Goal: Task Accomplishment & Management: Complete application form

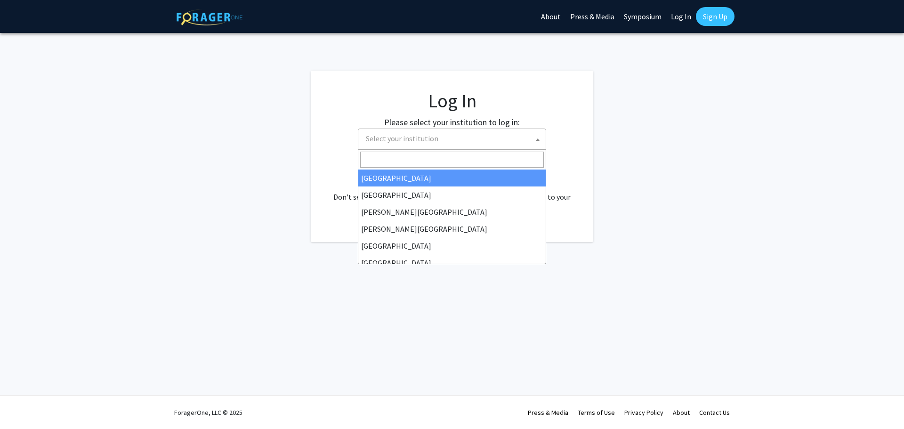
click at [459, 141] on span "Select your institution" at bounding box center [454, 138] width 184 height 19
select select "34"
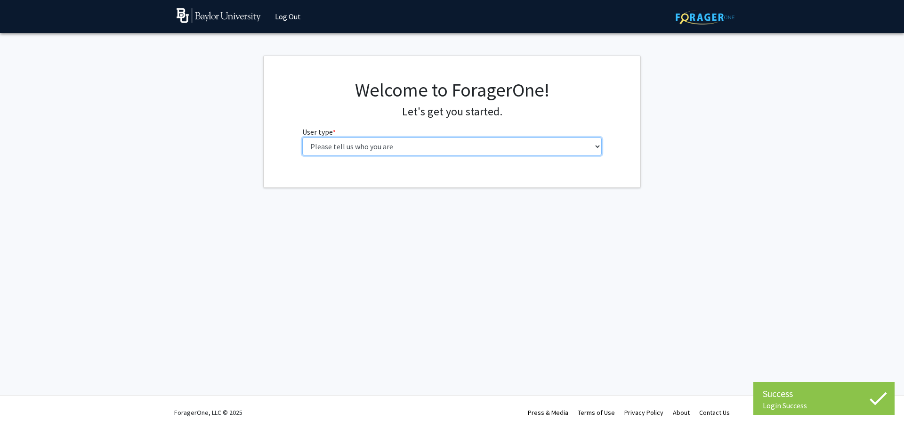
click at [404, 151] on select "Please tell us who you are Undergraduate Student Master's Student Doctoral Cand…" at bounding box center [452, 147] width 300 height 18
select select "2: masters"
click at [302, 138] on select "Please tell us who you are Undergraduate Student Master's Student Doctoral Cand…" at bounding box center [452, 147] width 300 height 18
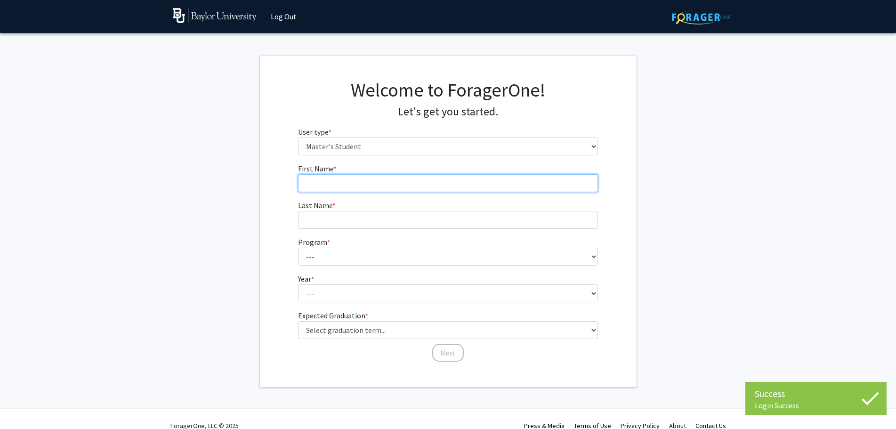
click at [423, 184] on input "First Name * required" at bounding box center [448, 183] width 300 height 18
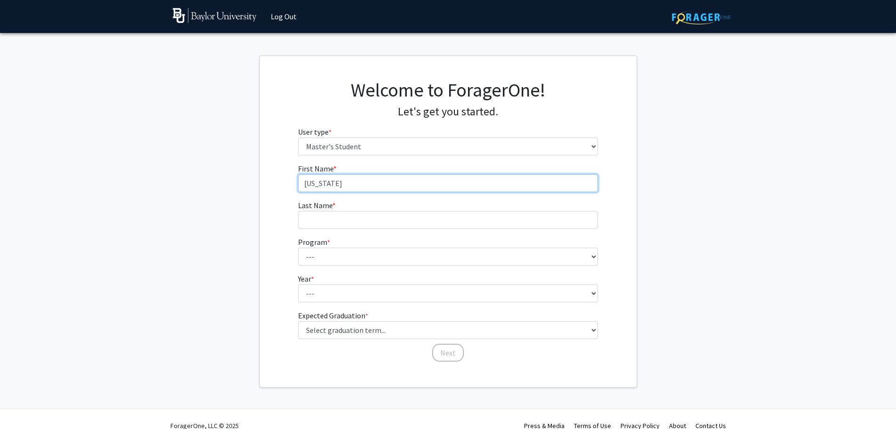
type input "[US_STATE]"
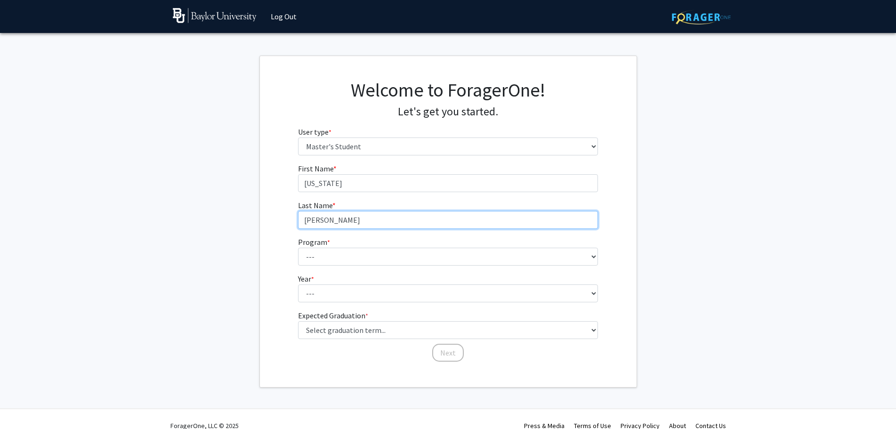
type input "[PERSON_NAME]"
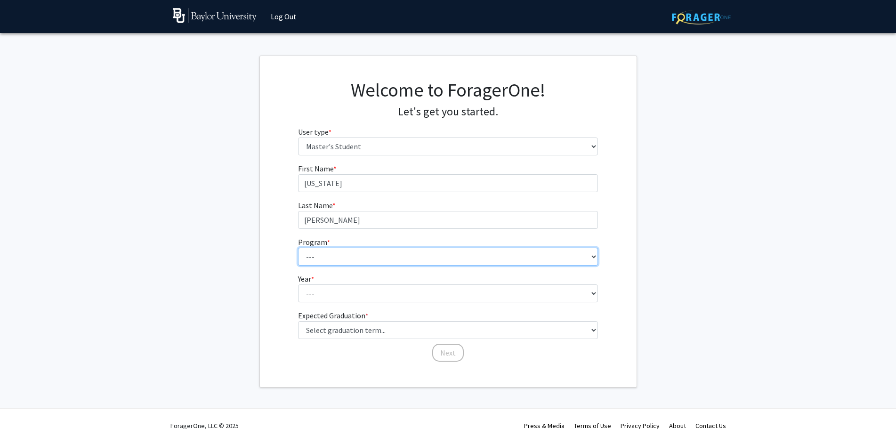
click at [443, 261] on select "--- Accountancy American Studies Athletic Training Biology Biology – Health Pro…" at bounding box center [448, 257] width 300 height 18
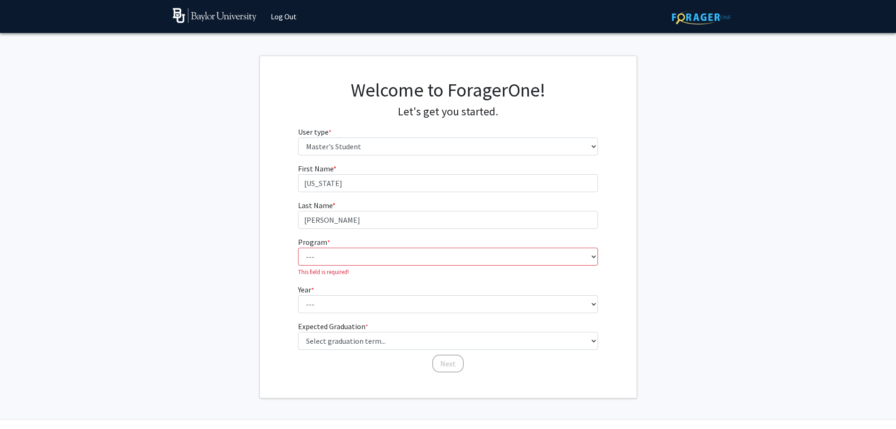
click at [273, 151] on div "Welcome to ForagerOne! Let's get you started. User type * required Please tell …" at bounding box center [448, 121] width 377 height 84
click at [365, 254] on select "--- Accountancy American Studies Athletic Training Biology Biology – Health Pro…" at bounding box center [448, 257] width 300 height 18
select select "19: 2426"
click at [298, 248] on select "--- Accountancy American Studies Athletic Training Biology Biology – Health Pro…" at bounding box center [448, 257] width 300 height 18
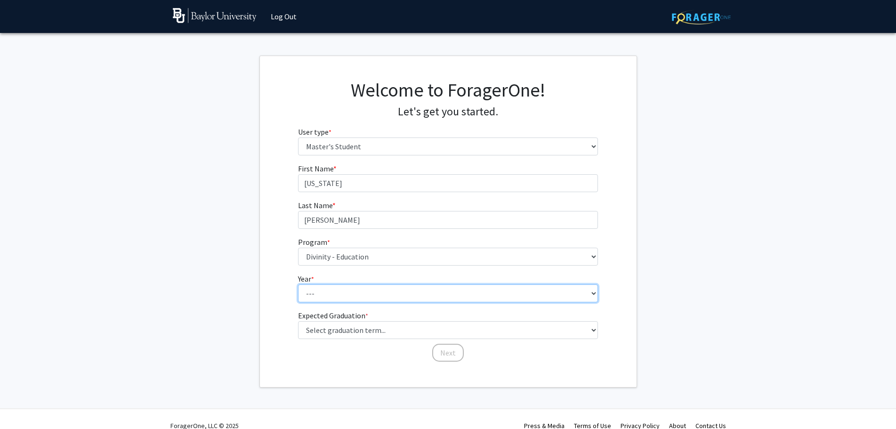
click at [343, 290] on select "--- First Year Second Year" at bounding box center [448, 293] width 300 height 18
select select "1: first_year"
click at [298, 284] on select "--- First Year Second Year" at bounding box center [448, 293] width 300 height 18
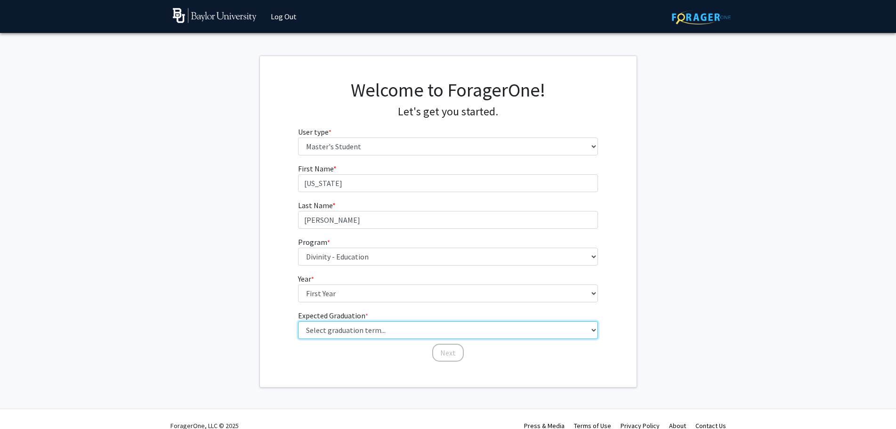
click at [350, 330] on select "Select graduation term... Spring 2025 Summer 2025 Fall 2025 Winter 2025 Spring …" at bounding box center [448, 330] width 300 height 18
select select "12: winter_2027"
click at [298, 321] on select "Select graduation term... Spring 2025 Summer 2025 Fall 2025 Winter 2025 Spring …" at bounding box center [448, 330] width 300 height 18
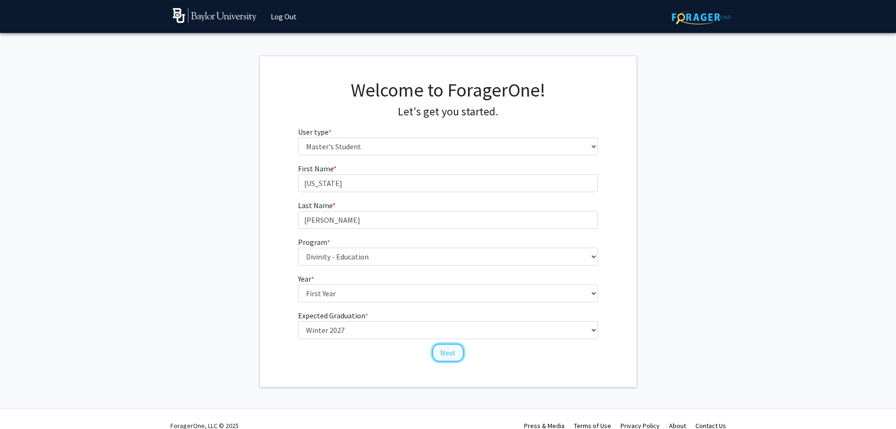
click at [446, 352] on button "Next" at bounding box center [448, 353] width 32 height 18
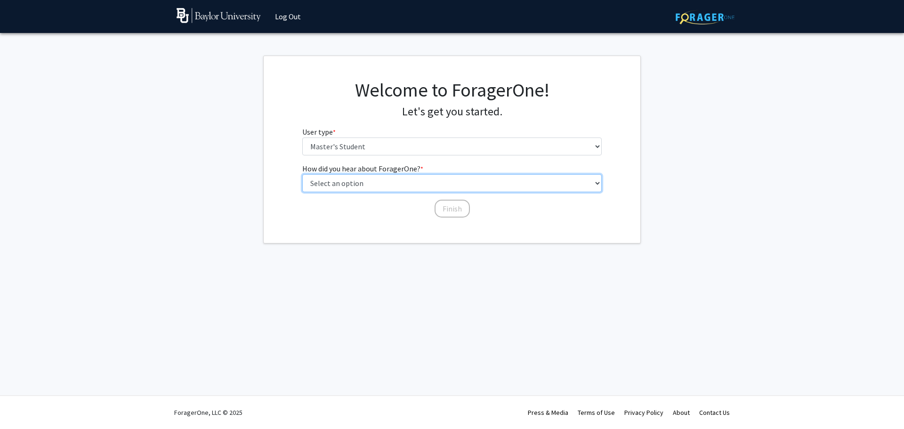
click at [429, 180] on select "Select an option Peer/student recommendation Faculty/staff recommendation Unive…" at bounding box center [452, 183] width 300 height 18
select select "2: faculty_recommendation"
click at [302, 174] on select "Select an option Peer/student recommendation Faculty/staff recommendation Unive…" at bounding box center [452, 183] width 300 height 18
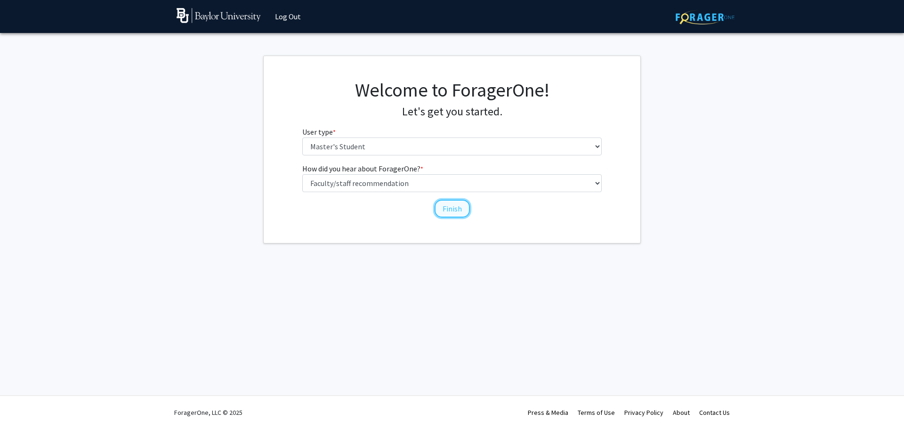
click at [459, 206] on button "Finish" at bounding box center [452, 209] width 35 height 18
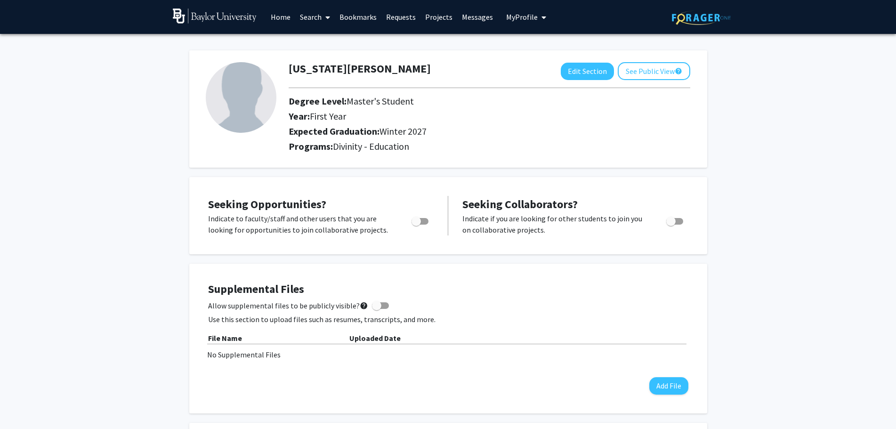
click at [308, 15] on link "Search" at bounding box center [315, 16] width 40 height 33
click at [324, 46] on span "Faculty/Staff" at bounding box center [329, 43] width 69 height 19
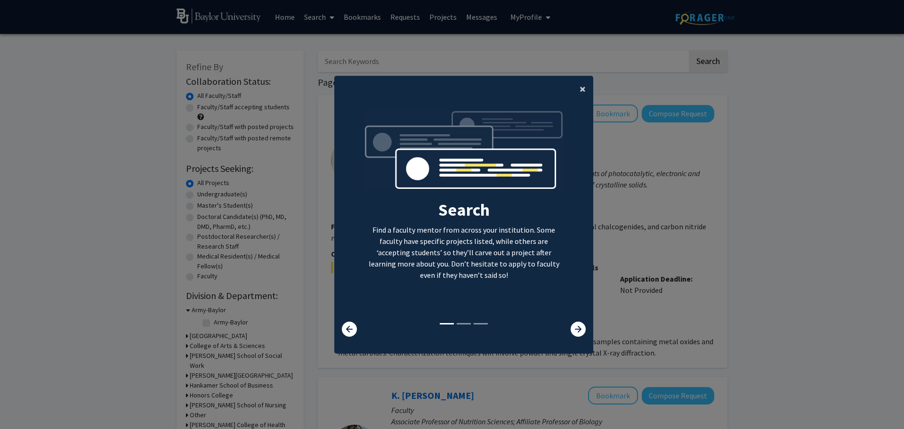
click at [580, 89] on span "×" at bounding box center [583, 88] width 6 height 15
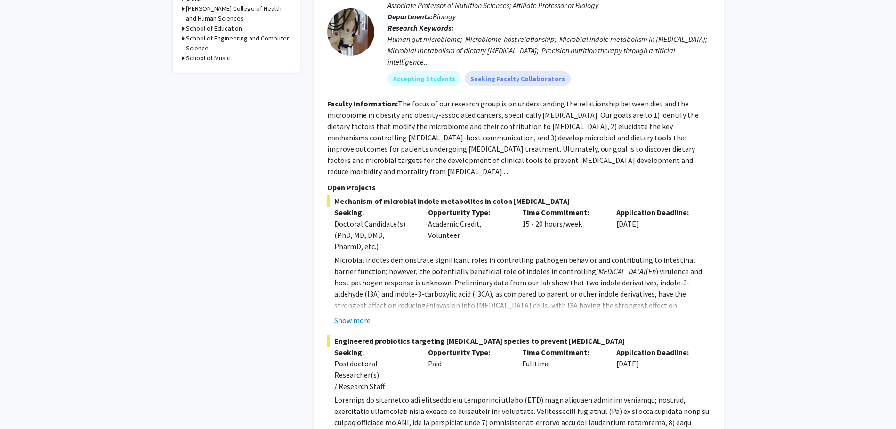
scroll to position [424, 0]
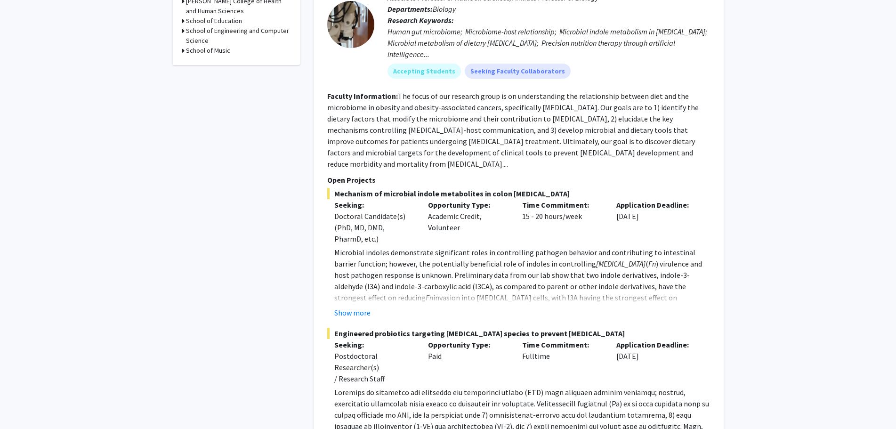
drag, startPoint x: 464, startPoint y: 217, endPoint x: 429, endPoint y: 207, distance: 37.3
click at [429, 207] on div "Opportunity Type: Academic Credit, Volunteer" at bounding box center [468, 221] width 94 height 45
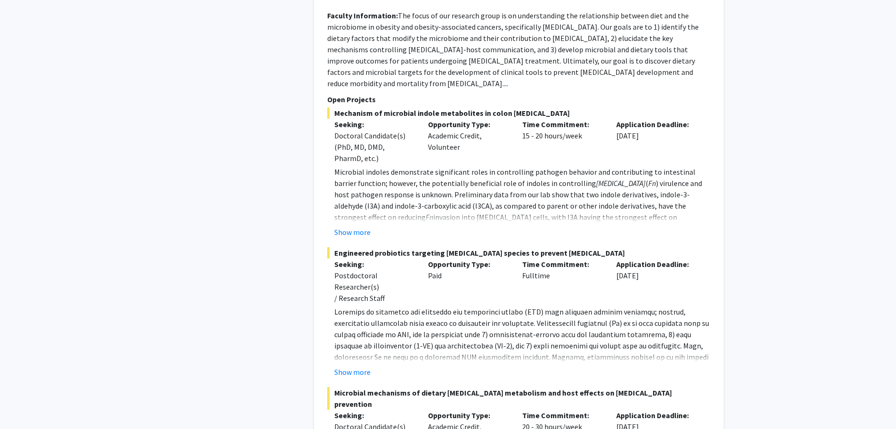
scroll to position [518, 0]
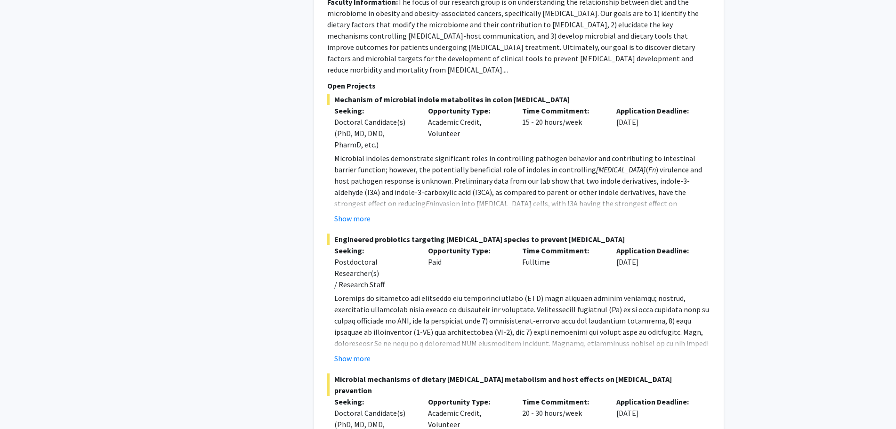
click at [465, 247] on div "Opportunity Type: Paid" at bounding box center [468, 267] width 94 height 45
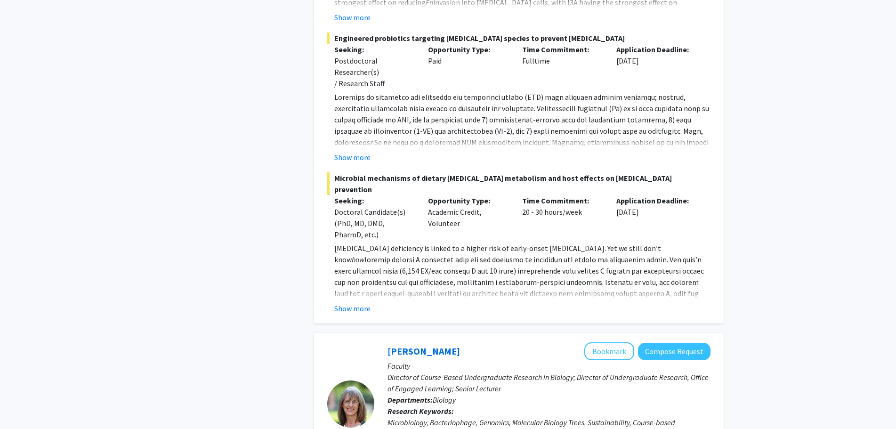
scroll to position [754, 0]
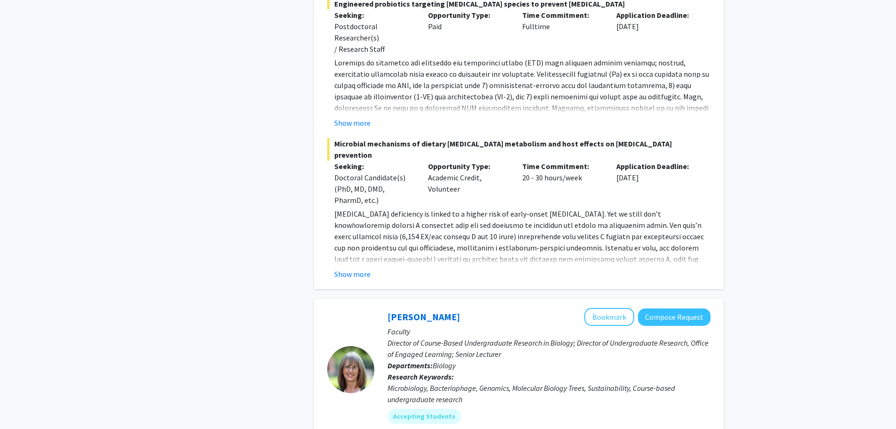
drag, startPoint x: 459, startPoint y: 168, endPoint x: 430, endPoint y: 170, distance: 28.8
click at [430, 170] on div "Opportunity Type: Academic Credit, Volunteer" at bounding box center [468, 183] width 94 height 45
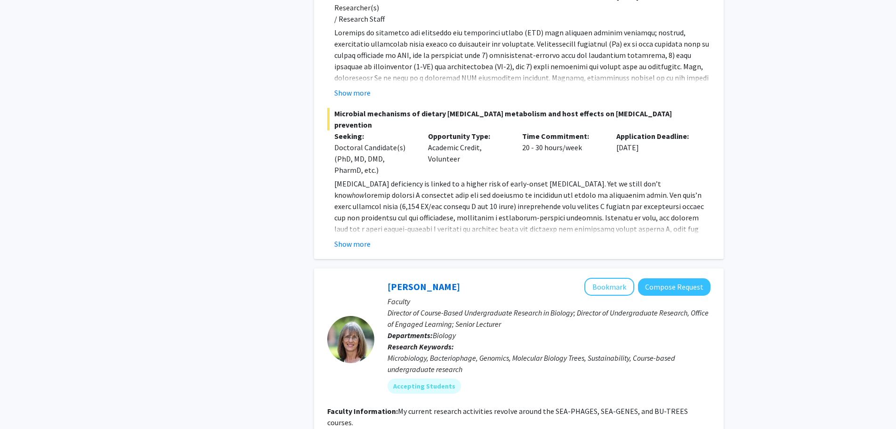
scroll to position [801, 0]
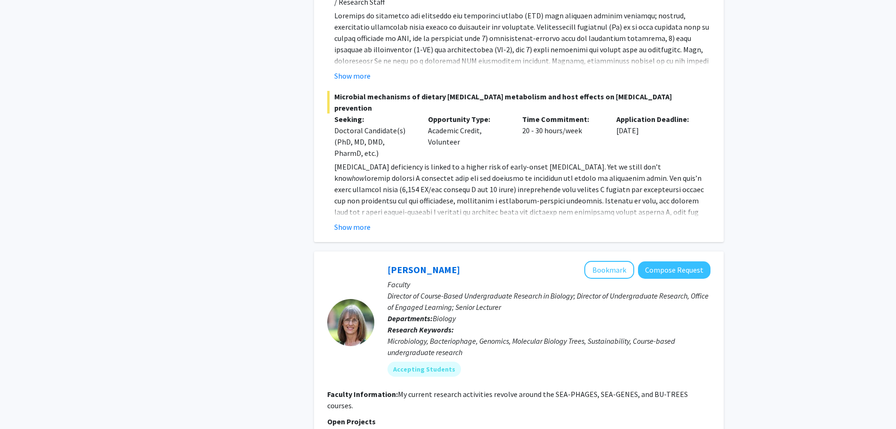
drag, startPoint x: 580, startPoint y: 107, endPoint x: 521, endPoint y: 106, distance: 59.3
click at [521, 113] on div "Time Commitment: 20 - 30 hours/week" at bounding box center [562, 135] width 94 height 45
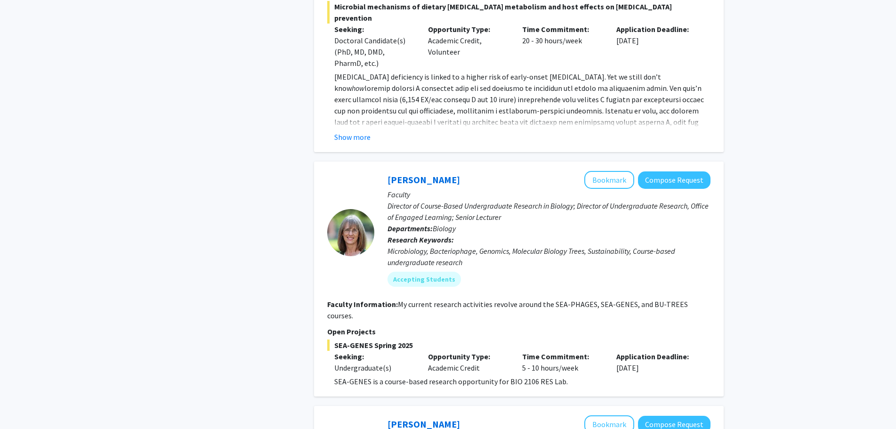
scroll to position [895, 0]
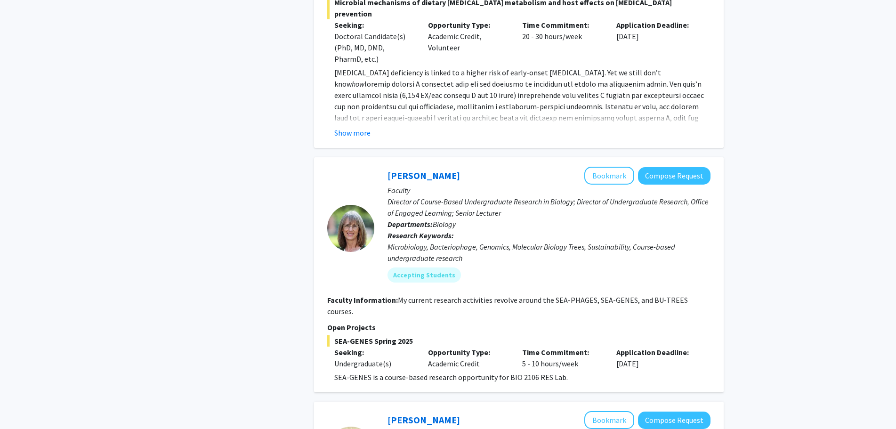
click at [491, 167] on div "[PERSON_NAME] Bookmark Compose Request" at bounding box center [549, 176] width 323 height 18
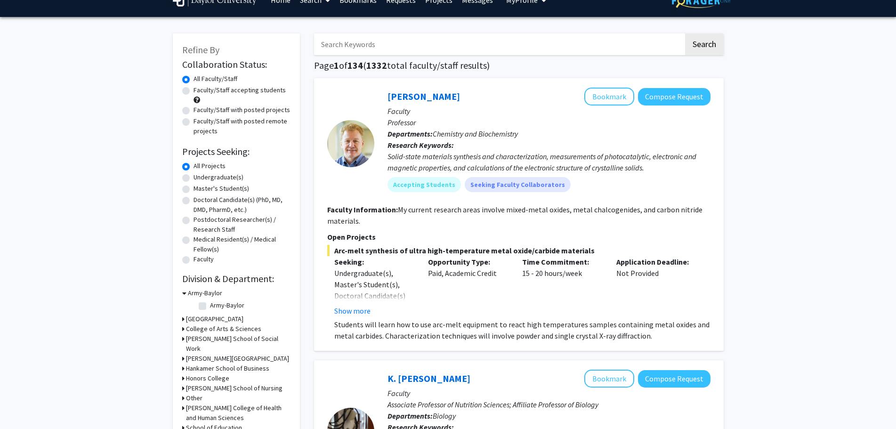
scroll to position [0, 0]
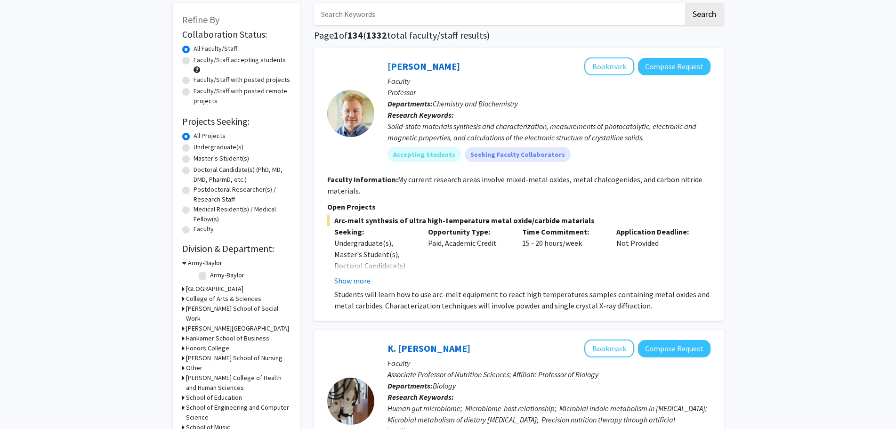
scroll to position [94, 0]
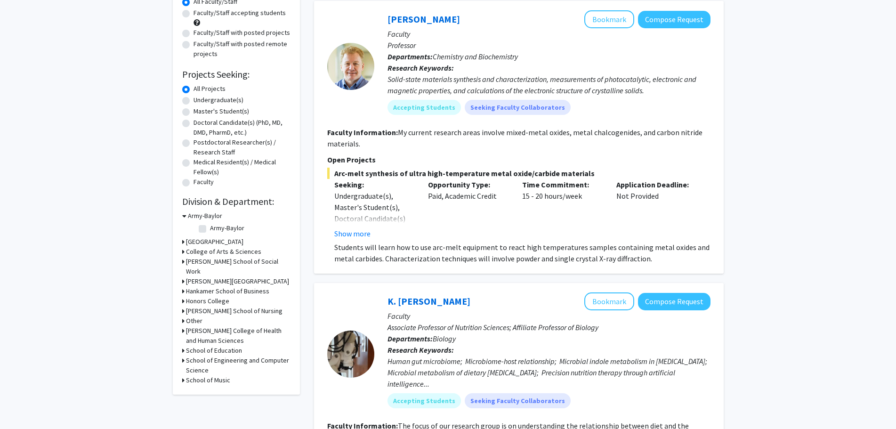
click at [224, 282] on h3 "[PERSON_NAME][GEOGRAPHIC_DATA]" at bounding box center [237, 281] width 103 height 10
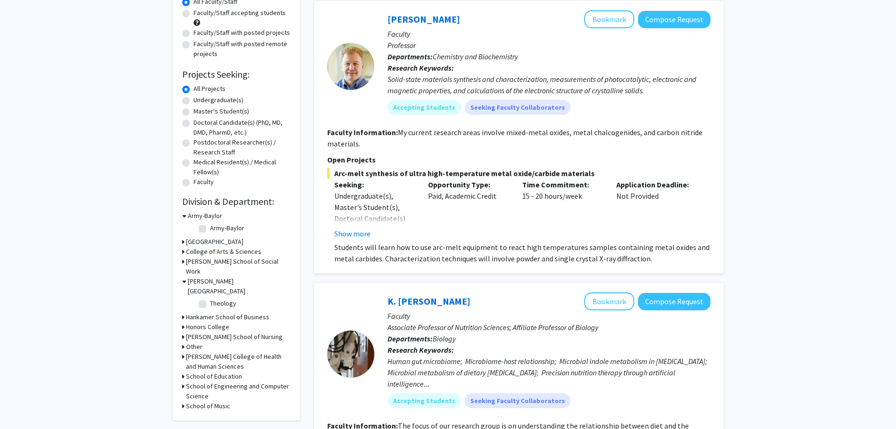
click at [219, 302] on label "Theology" at bounding box center [223, 304] width 26 height 10
click at [216, 302] on input "Theology" at bounding box center [213, 302] width 6 height 6
checkbox input "true"
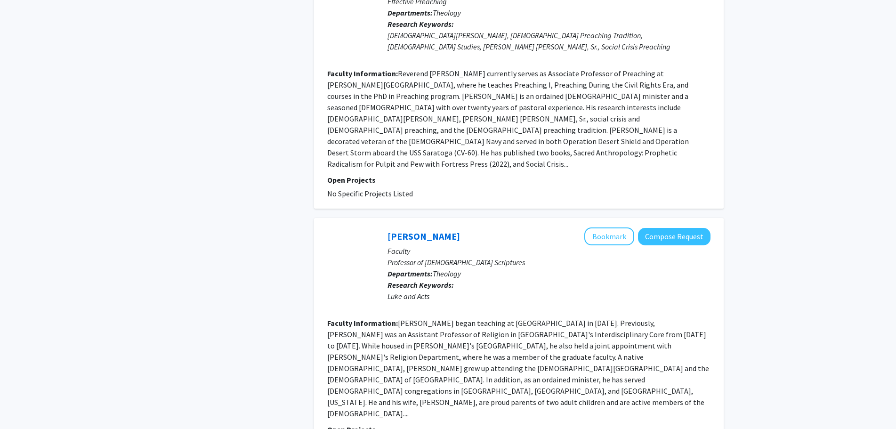
scroll to position [2065, 0]
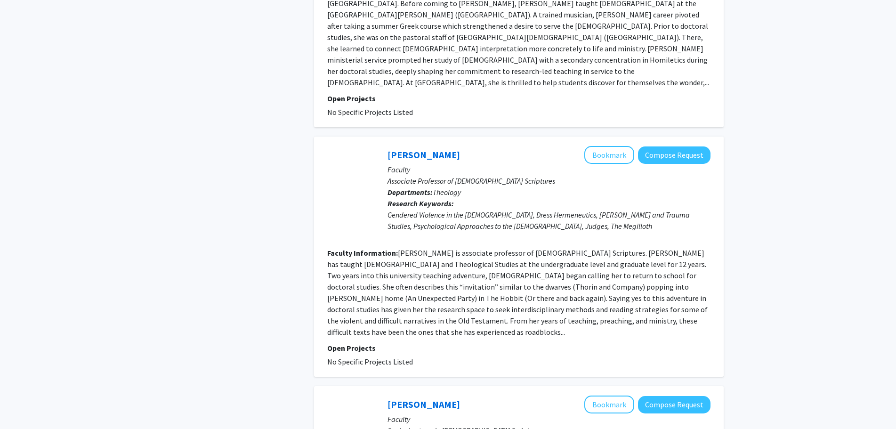
scroll to position [2065, 0]
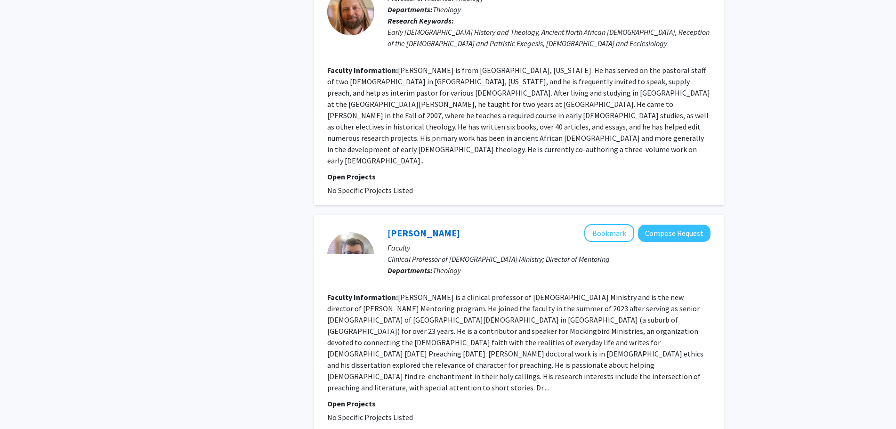
scroll to position [624, 0]
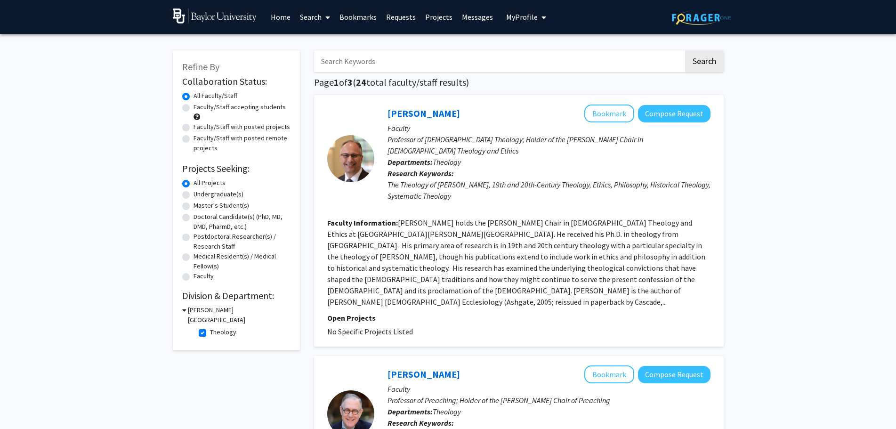
click at [210, 332] on label "Theology" at bounding box center [223, 332] width 26 height 10
click at [210, 332] on input "Theology" at bounding box center [213, 330] width 6 height 6
checkbox input "false"
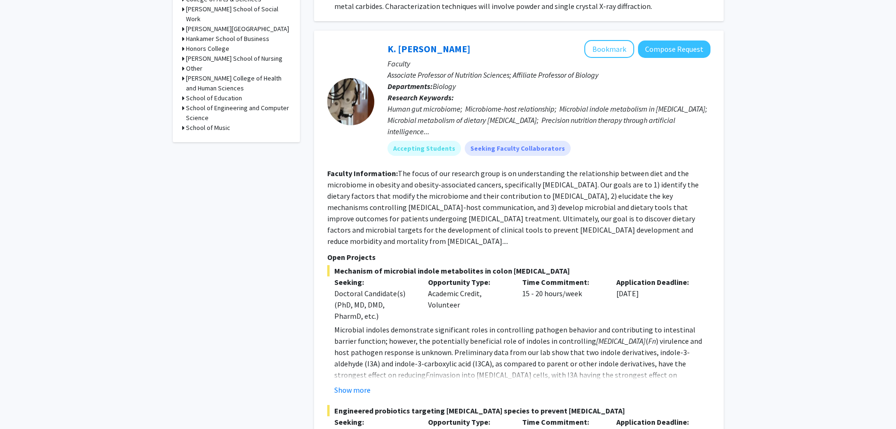
scroll to position [330, 0]
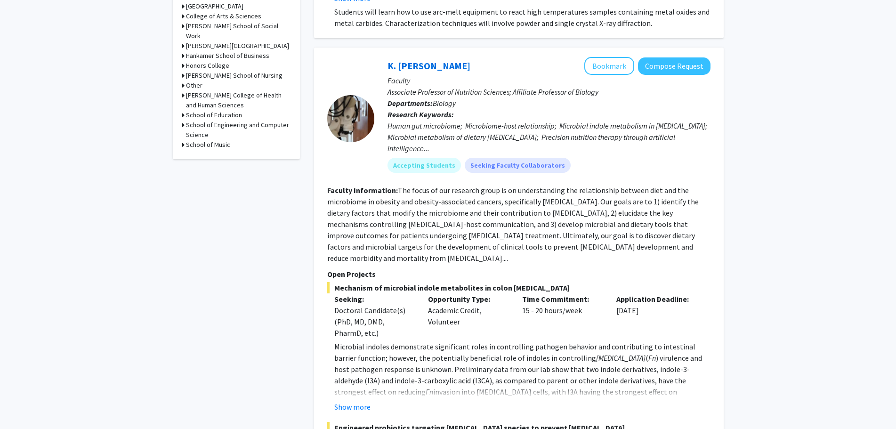
click at [371, 401] on div "Show more" at bounding box center [522, 406] width 376 height 11
click at [364, 401] on button "Show more" at bounding box center [352, 406] width 36 height 11
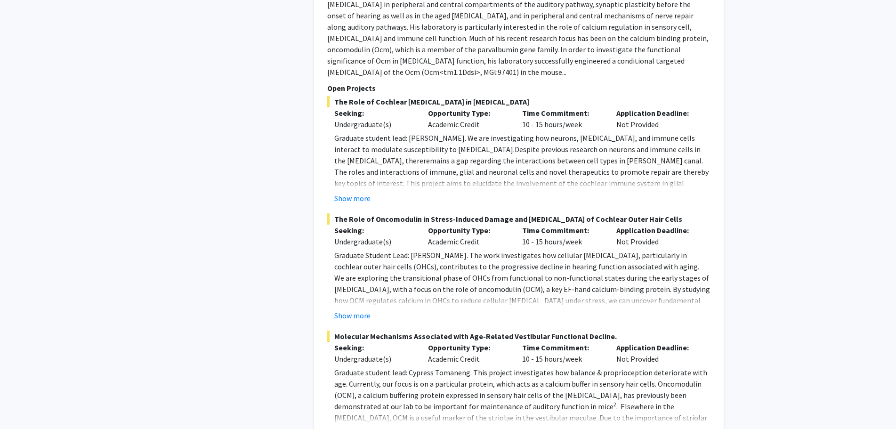
scroll to position [3014, 0]
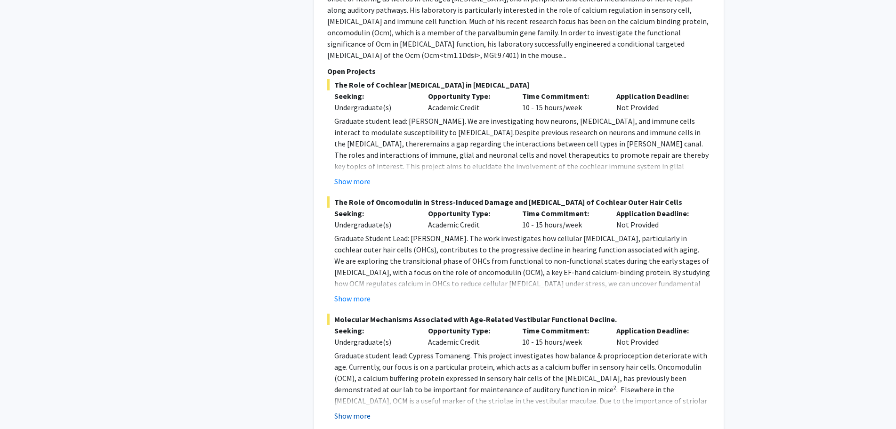
click at [361, 410] on button "Show more" at bounding box center [352, 415] width 36 height 11
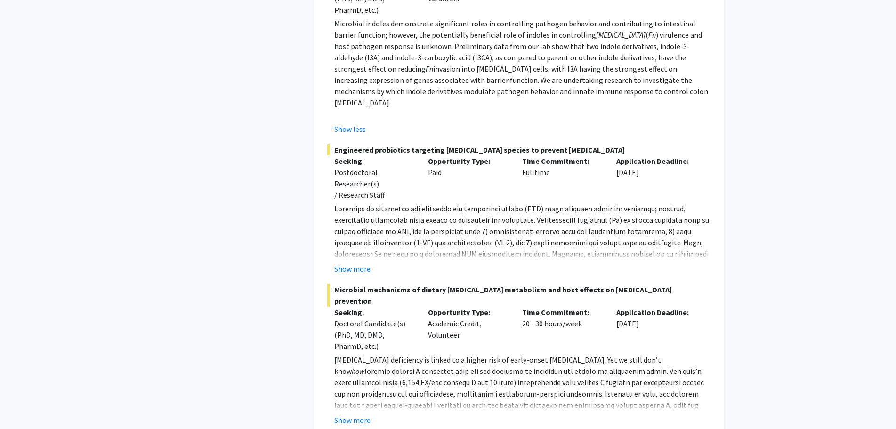
scroll to position [654, 0]
click at [340, 262] on button "Show more" at bounding box center [352, 267] width 36 height 11
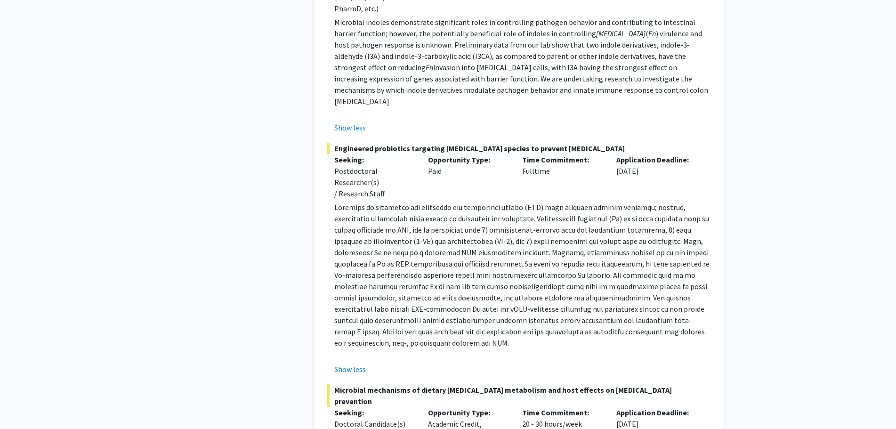
scroll to position [795, 0]
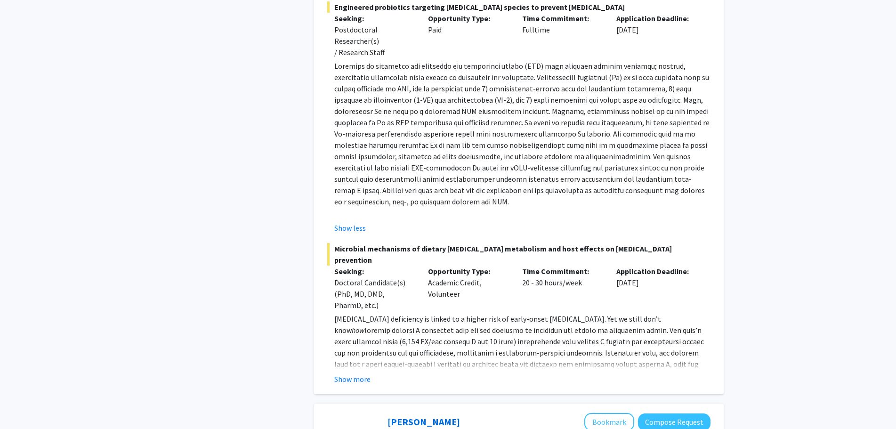
click at [363, 339] on fg-read-more "[MEDICAL_DATA] deficiency is linked to a higher risk of early-onset [MEDICAL_DA…" at bounding box center [518, 349] width 383 height 72
click at [359, 373] on button "Show more" at bounding box center [352, 378] width 36 height 11
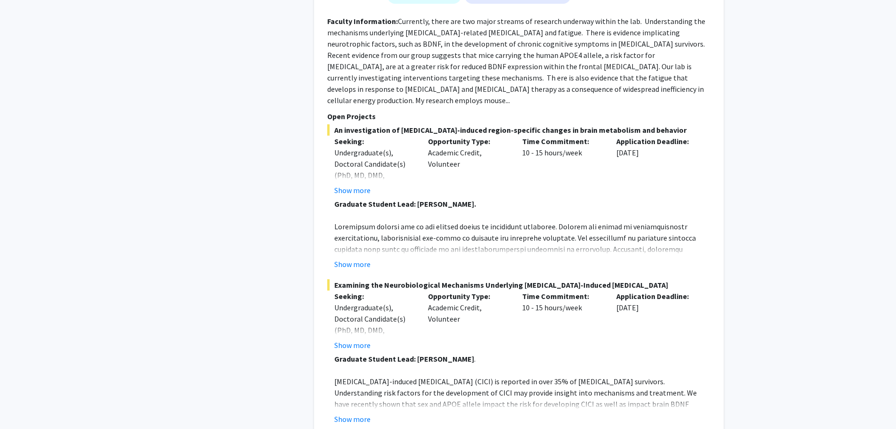
scroll to position [2397, 0]
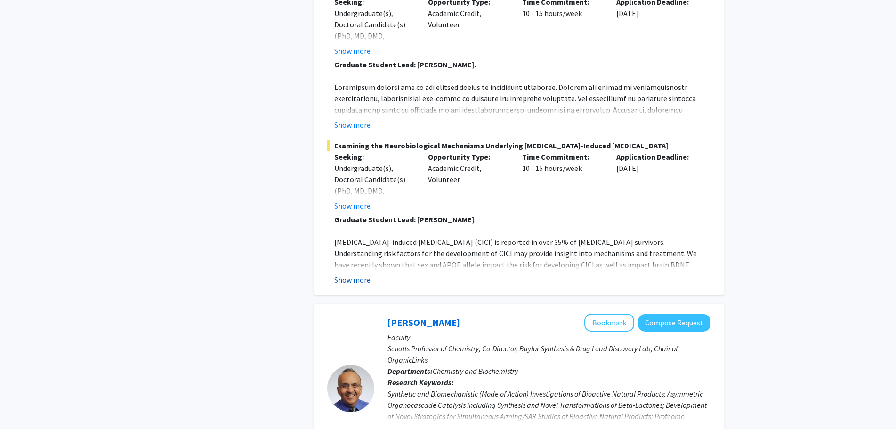
click at [362, 274] on button "Show more" at bounding box center [352, 279] width 36 height 11
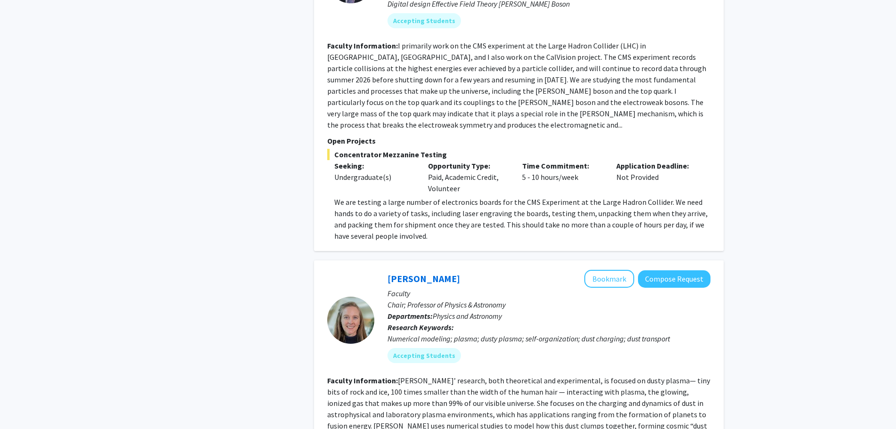
scroll to position [4316, 0]
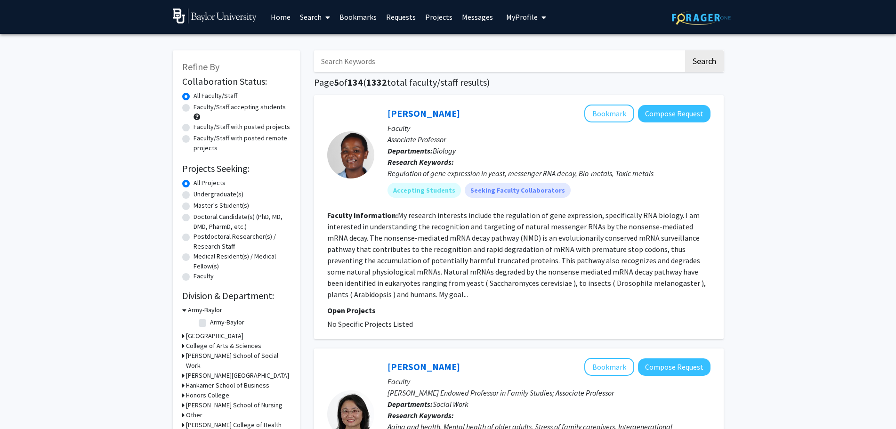
click at [308, 18] on link "Search" at bounding box center [315, 16] width 40 height 33
click at [327, 47] on span "Faculty/Staff" at bounding box center [329, 43] width 69 height 19
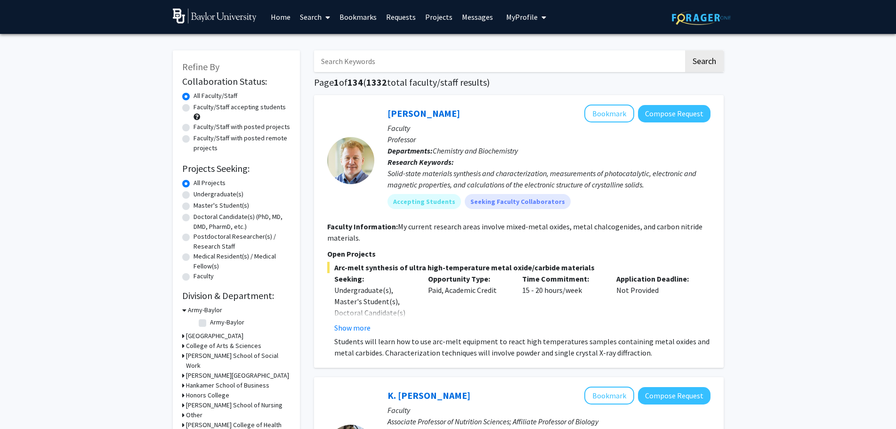
click at [309, 15] on link "Search" at bounding box center [315, 16] width 40 height 33
click at [314, 60] on span "Students" at bounding box center [323, 62] width 57 height 19
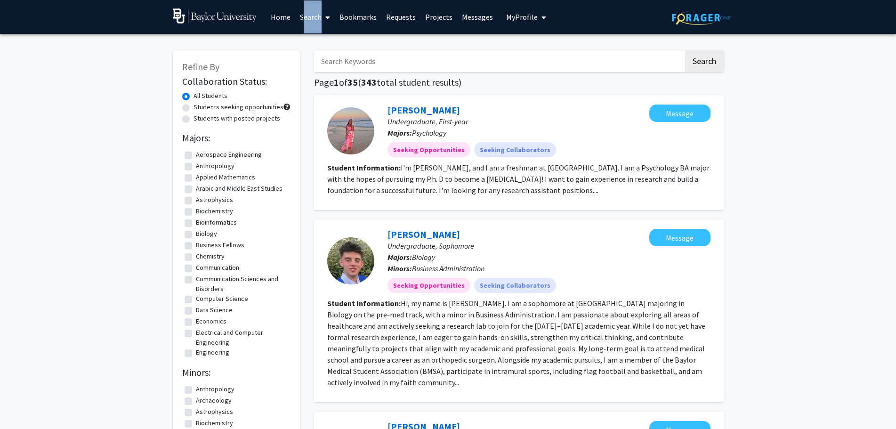
click at [324, 20] on span at bounding box center [326, 17] width 8 height 33
click at [324, 46] on span "Faculty/Staff" at bounding box center [329, 43] width 69 height 19
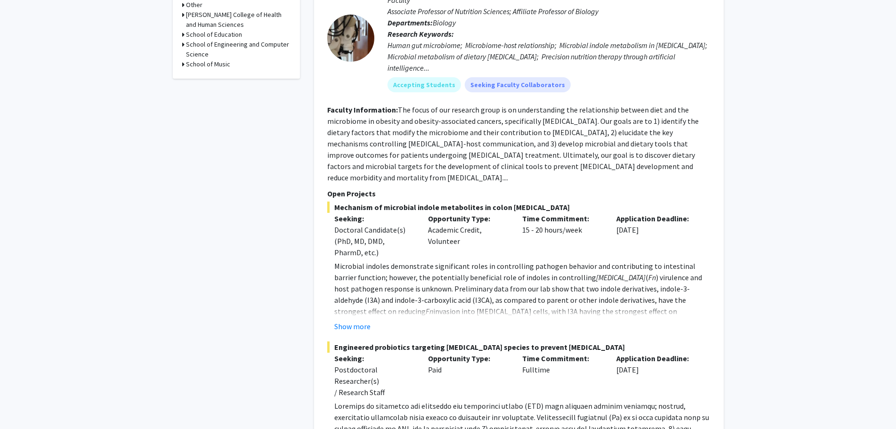
scroll to position [424, 0]
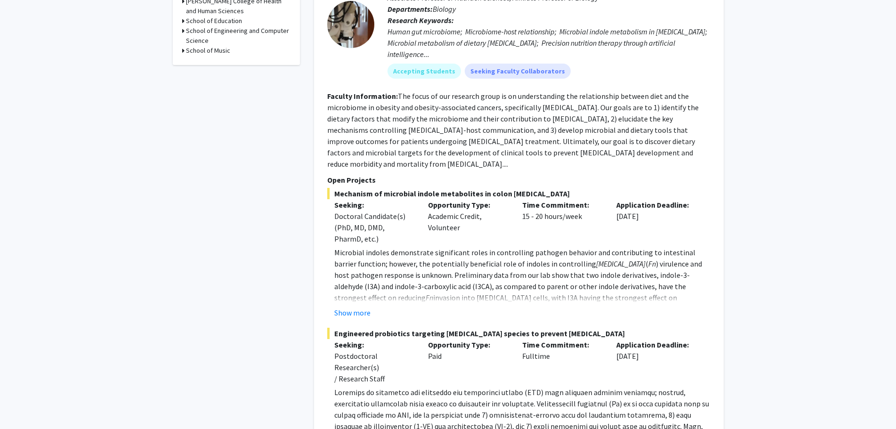
drag, startPoint x: 462, startPoint y: 219, endPoint x: 425, endPoint y: 206, distance: 38.4
click at [425, 206] on div "Opportunity Type: Academic Credit, Volunteer" at bounding box center [468, 221] width 94 height 45
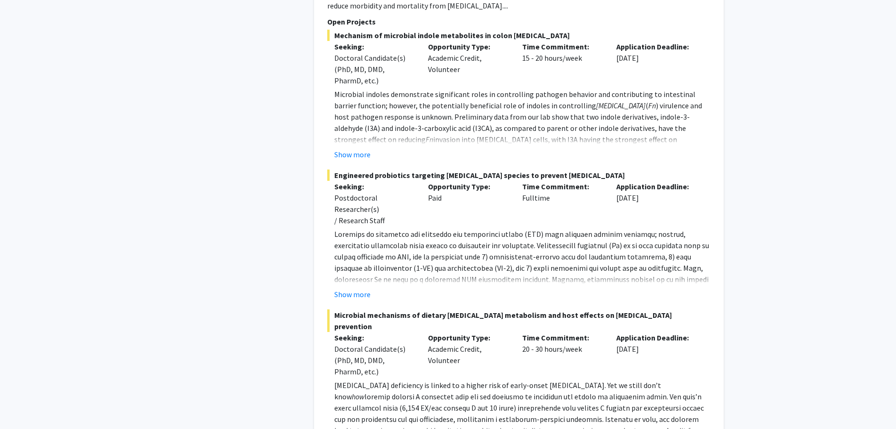
scroll to position [565, 0]
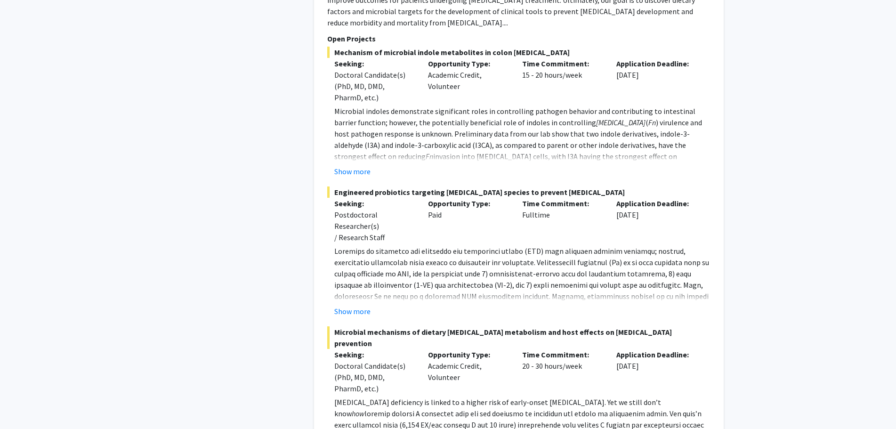
click at [486, 186] on span "Engineered probiotics targeting [MEDICAL_DATA] species to prevent [MEDICAL_DATA]" at bounding box center [518, 191] width 383 height 11
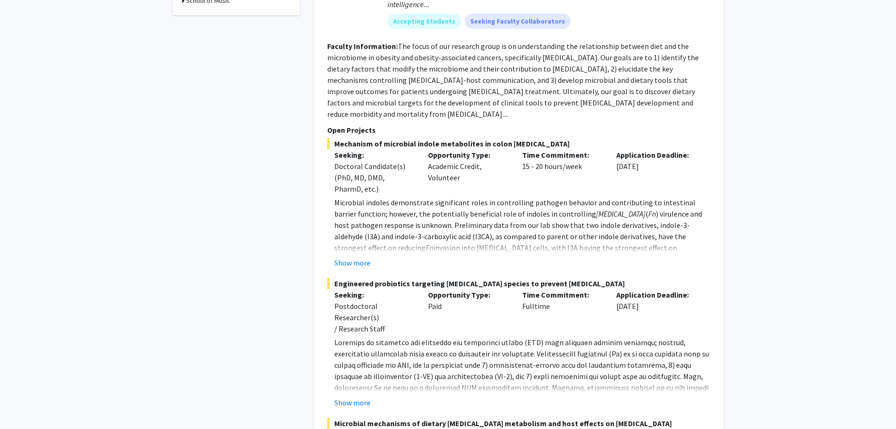
scroll to position [471, 0]
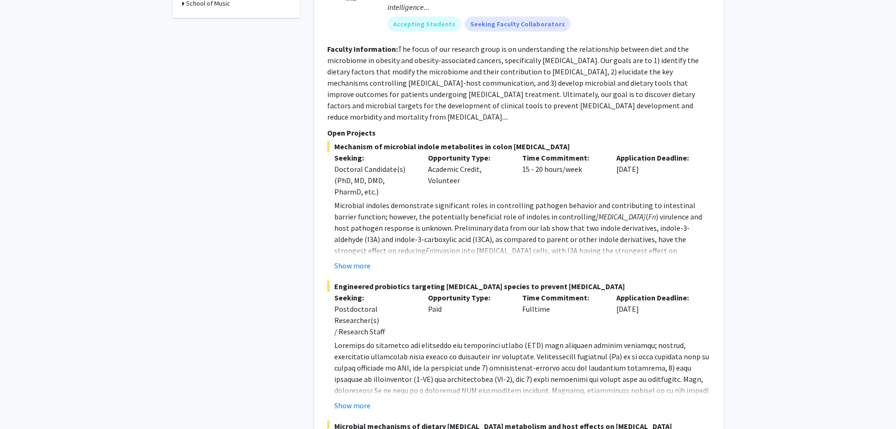
drag, startPoint x: 454, startPoint y: 299, endPoint x: 421, endPoint y: 299, distance: 33.0
click at [421, 299] on div "Opportunity Type: Paid" at bounding box center [468, 314] width 94 height 45
click at [474, 175] on div "Opportunity Type: Academic Credit, Volunteer" at bounding box center [468, 174] width 94 height 45
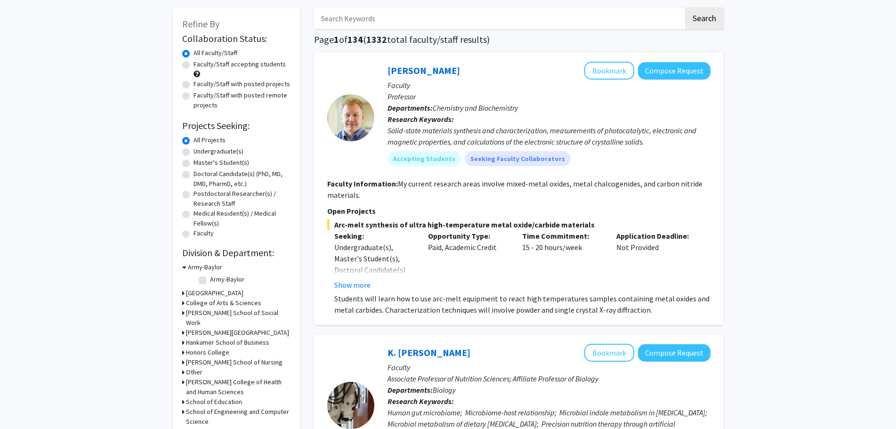
scroll to position [94, 0]
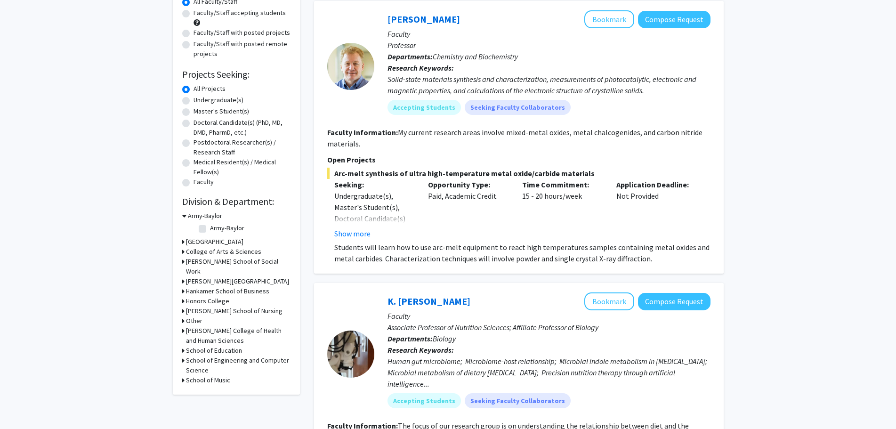
click at [215, 306] on h3 "Honors College" at bounding box center [207, 301] width 43 height 10
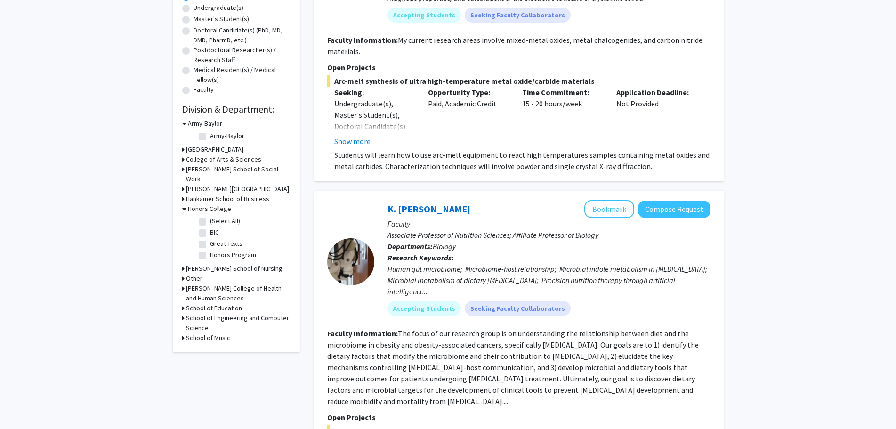
scroll to position [188, 0]
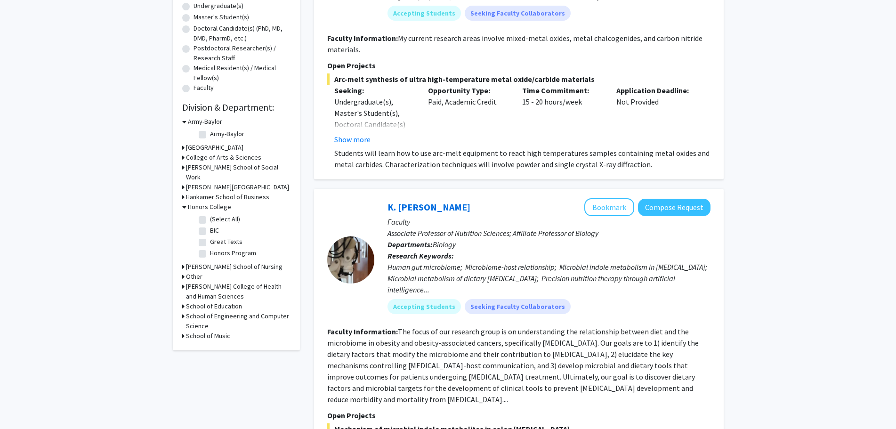
click at [263, 272] on h3 "[PERSON_NAME] School of Nursing" at bounding box center [234, 267] width 97 height 10
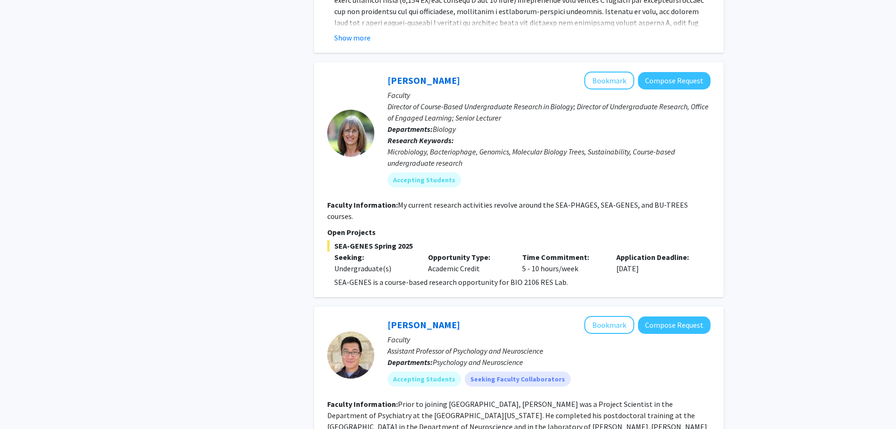
scroll to position [0, 0]
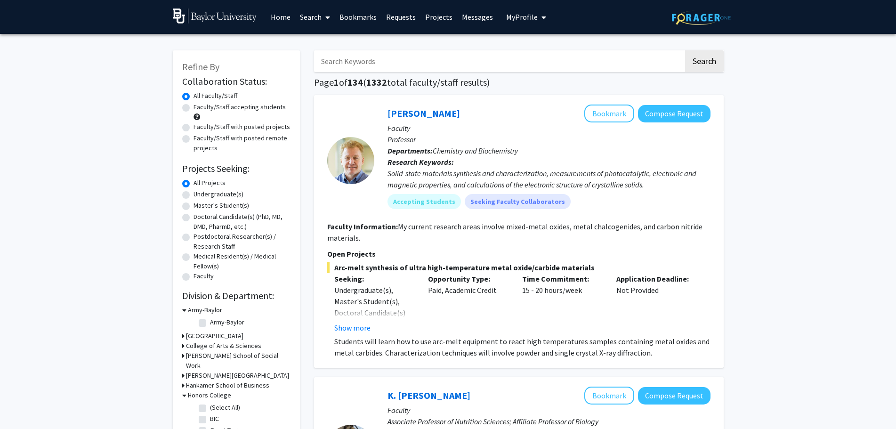
click at [519, 17] on span "My Profile" at bounding box center [522, 16] width 32 height 9
click at [544, 46] on span "[US_STATE][PERSON_NAME]" at bounding box center [566, 49] width 61 height 21
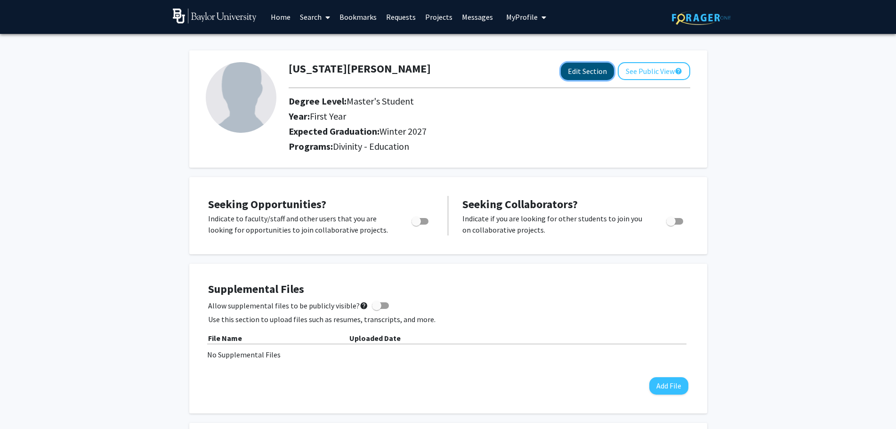
click at [603, 69] on button "Edit Section" at bounding box center [587, 71] width 53 height 17
select select "first_year"
select select "40: winter_2027"
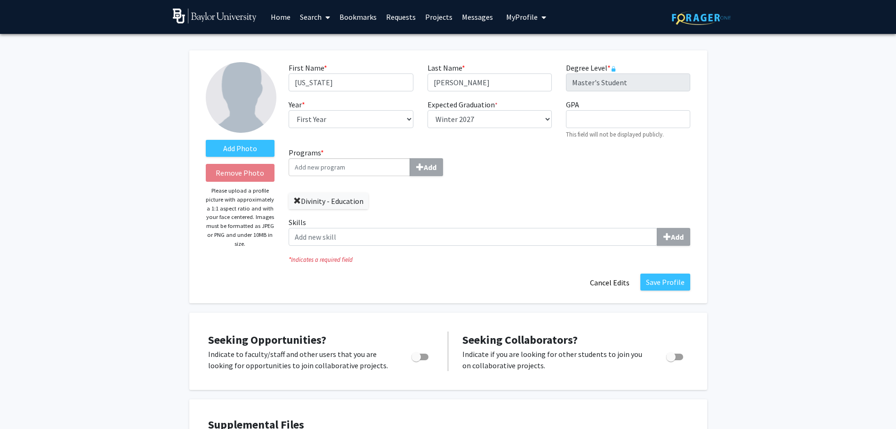
click at [299, 203] on span at bounding box center [297, 201] width 8 height 8
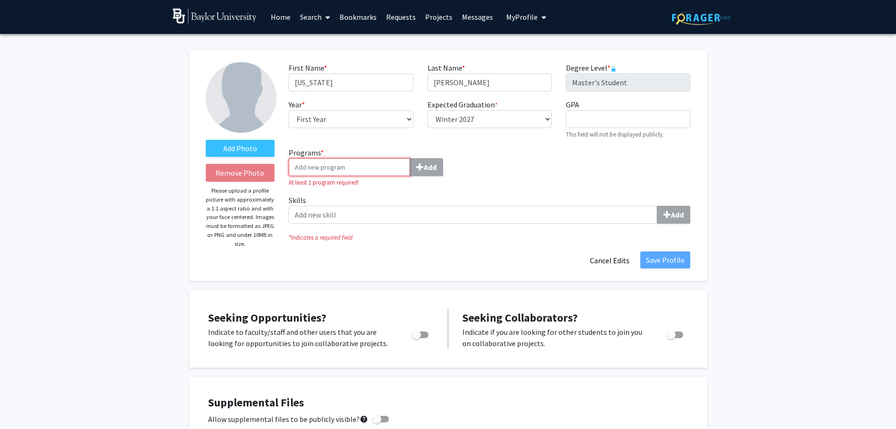
click at [361, 168] on input "Programs * Add" at bounding box center [350, 167] width 122 height 18
click at [353, 165] on input "Programs * Add" at bounding box center [350, 167] width 122 height 18
type input "Theology"
click at [418, 170] on span "submit" at bounding box center [420, 167] width 8 height 8
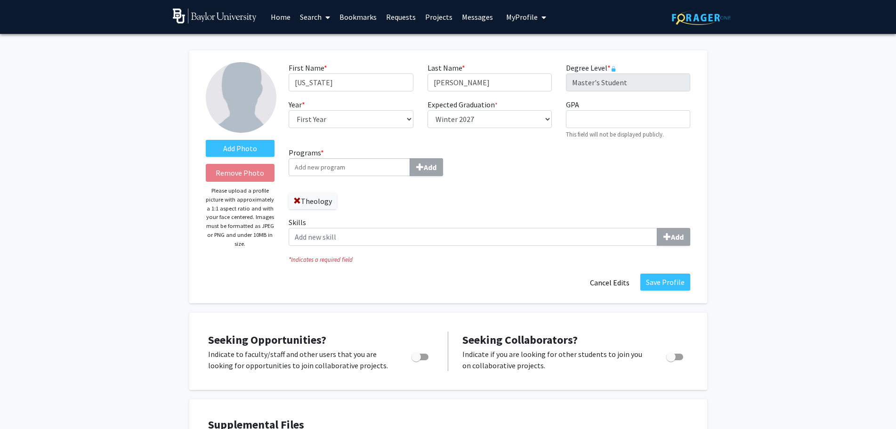
click at [387, 195] on div "Theology" at bounding box center [386, 196] width 194 height 25
click at [255, 146] on label "Add Photo" at bounding box center [240, 148] width 69 height 17
click at [0, 0] on input "Add Photo" at bounding box center [0, 0] width 0 height 0
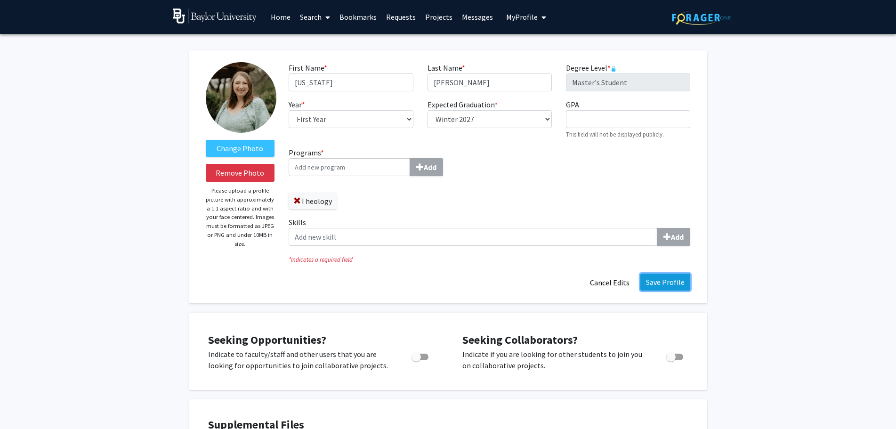
click at [665, 281] on button "Save Profile" at bounding box center [665, 282] width 50 height 17
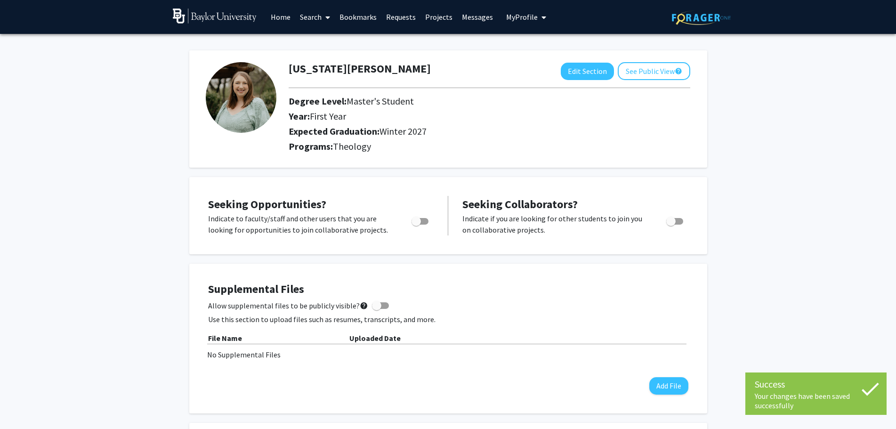
click at [233, 16] on img at bounding box center [215, 15] width 84 height 15
